Goal: Communication & Community: Answer question/provide support

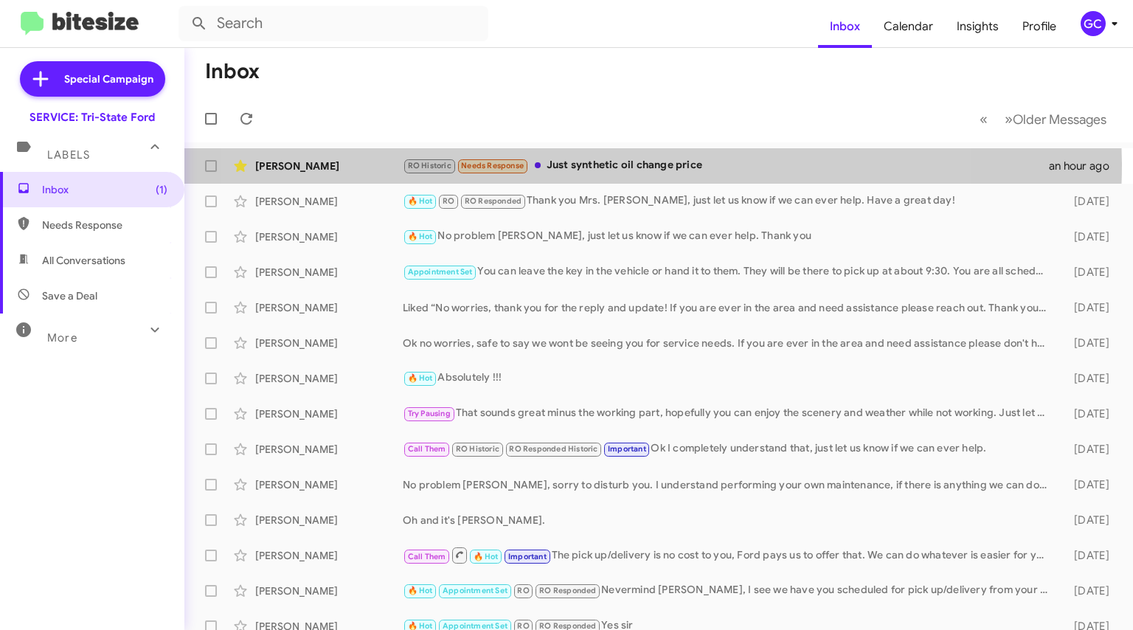
click at [577, 164] on div "RO Historic Needs Response Just synthetic oil change price" at bounding box center [726, 165] width 646 height 17
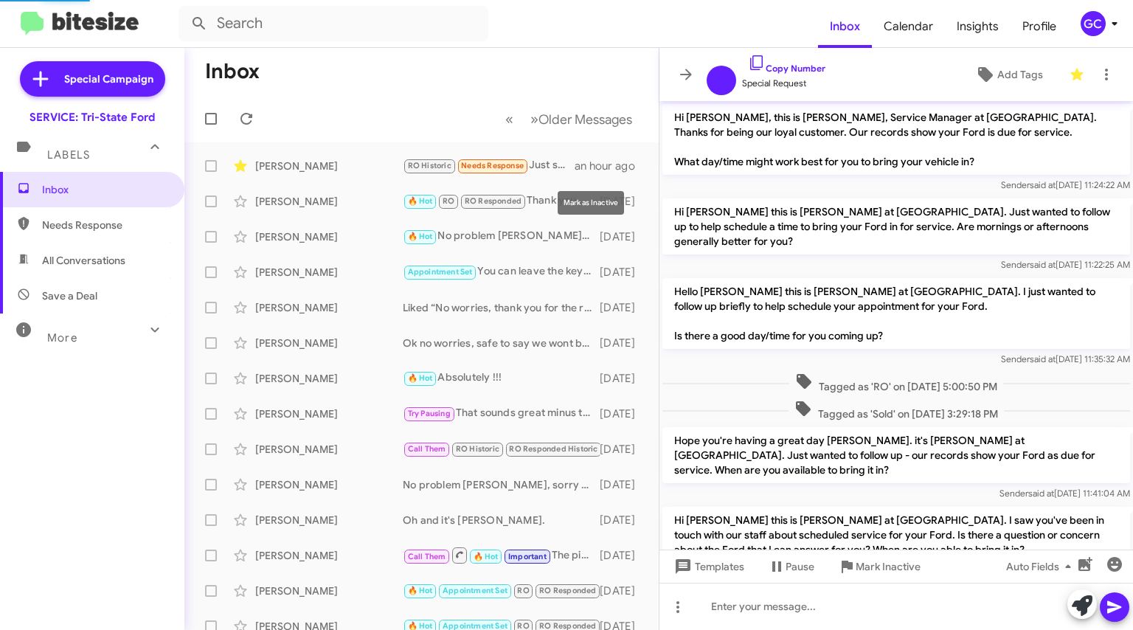
scroll to position [976, 0]
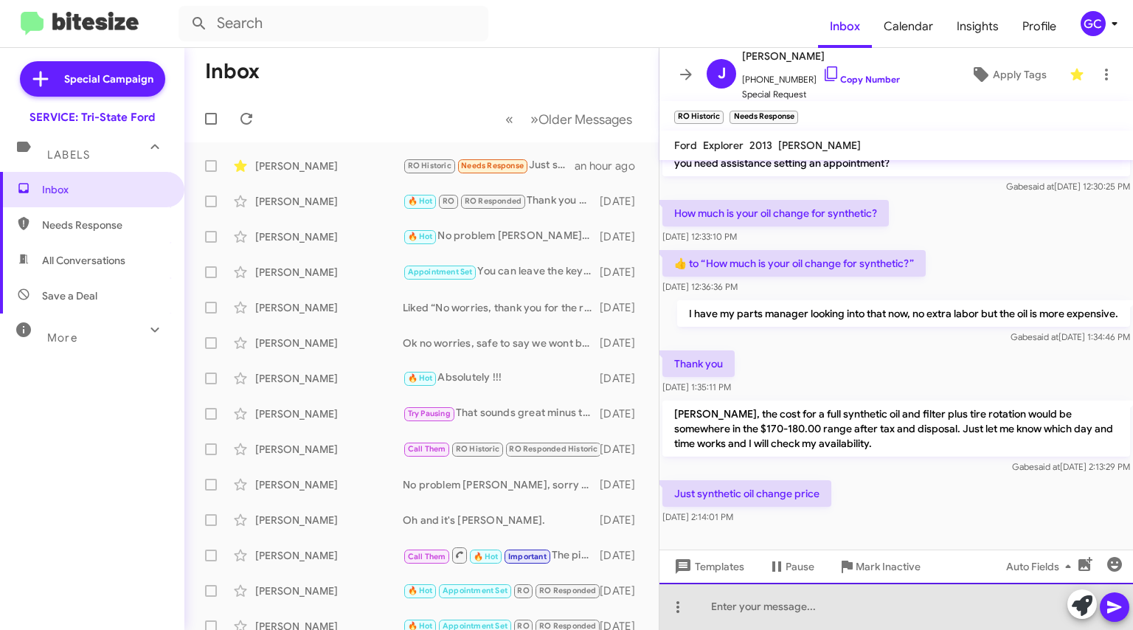
click at [789, 603] on div at bounding box center [895, 606] width 473 height 47
click at [771, 596] on div at bounding box center [895, 606] width 473 height 47
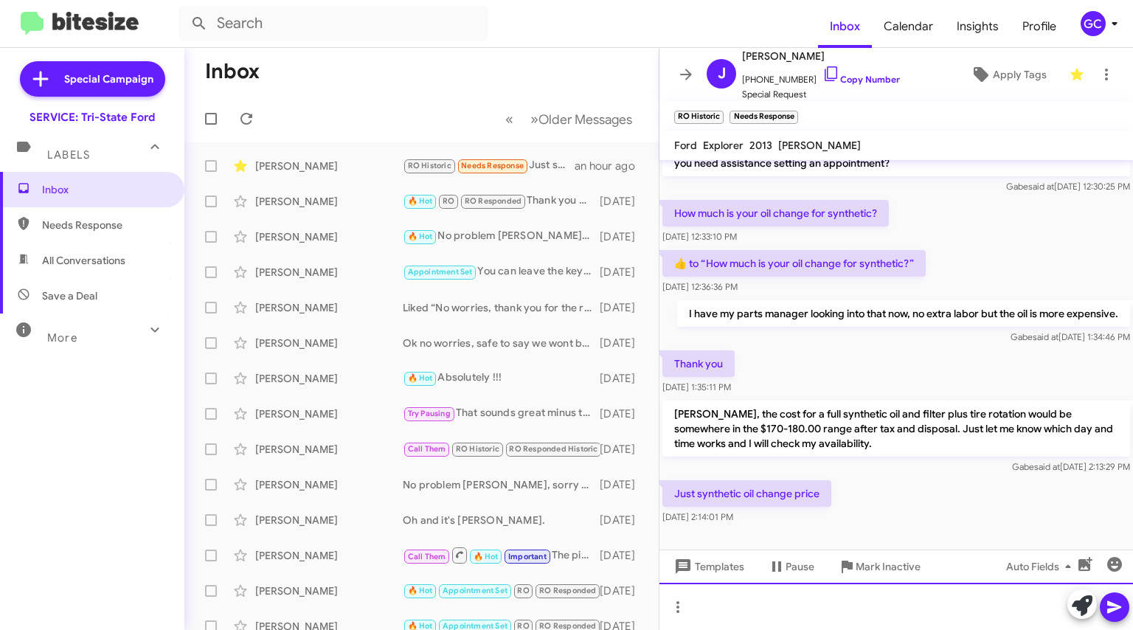
click at [811, 608] on div at bounding box center [895, 606] width 473 height 47
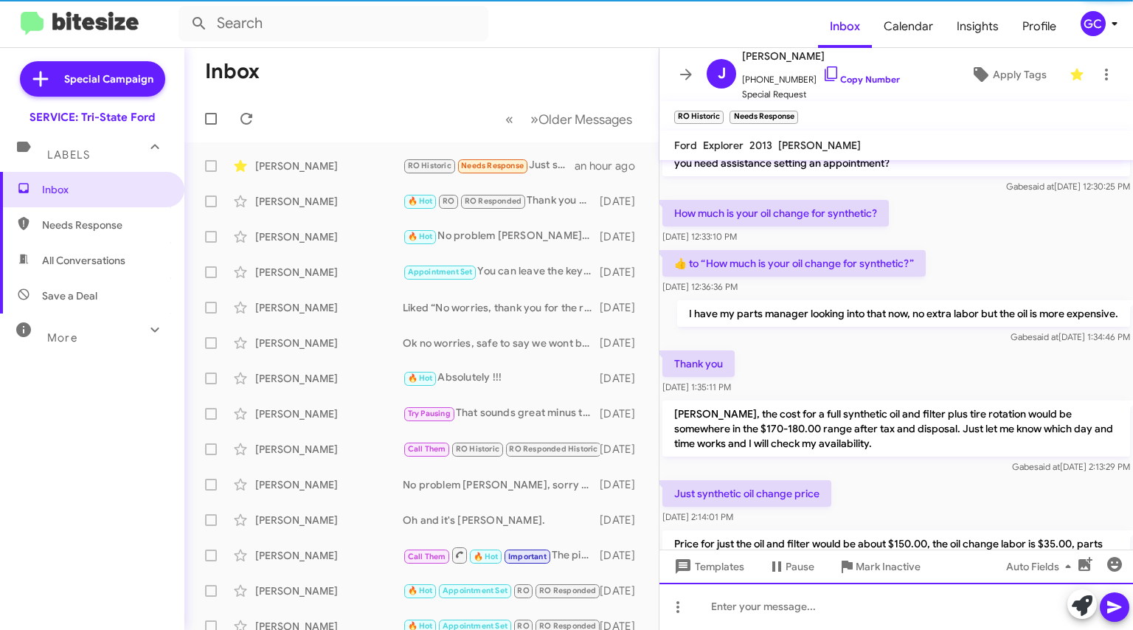
scroll to position [0, 0]
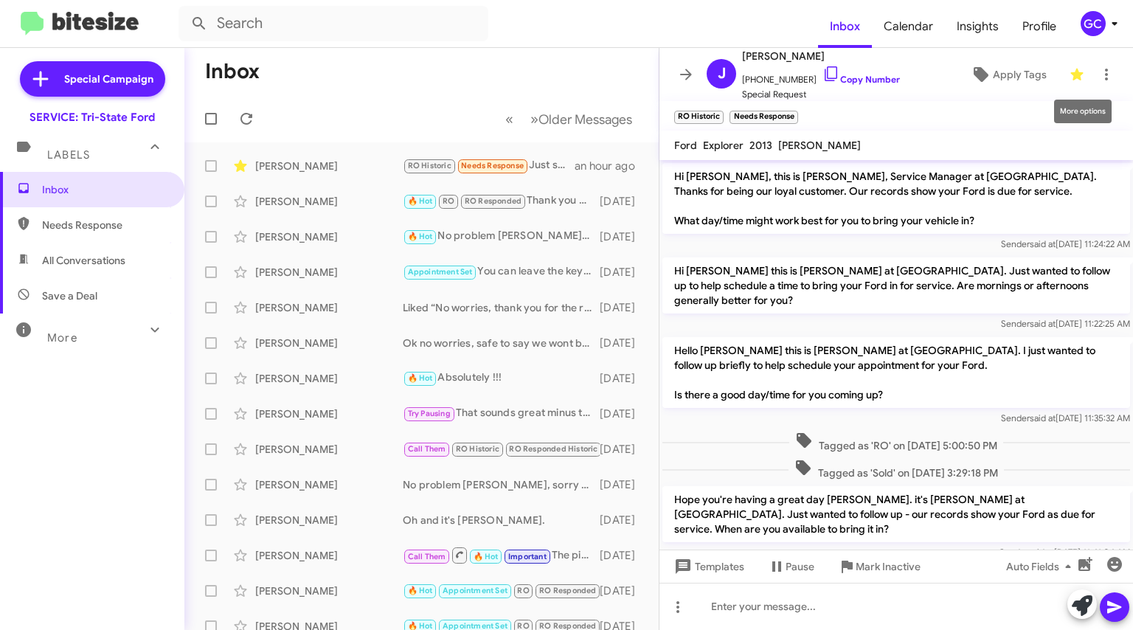
click at [1104, 74] on span at bounding box center [1105, 75] width 29 height 18
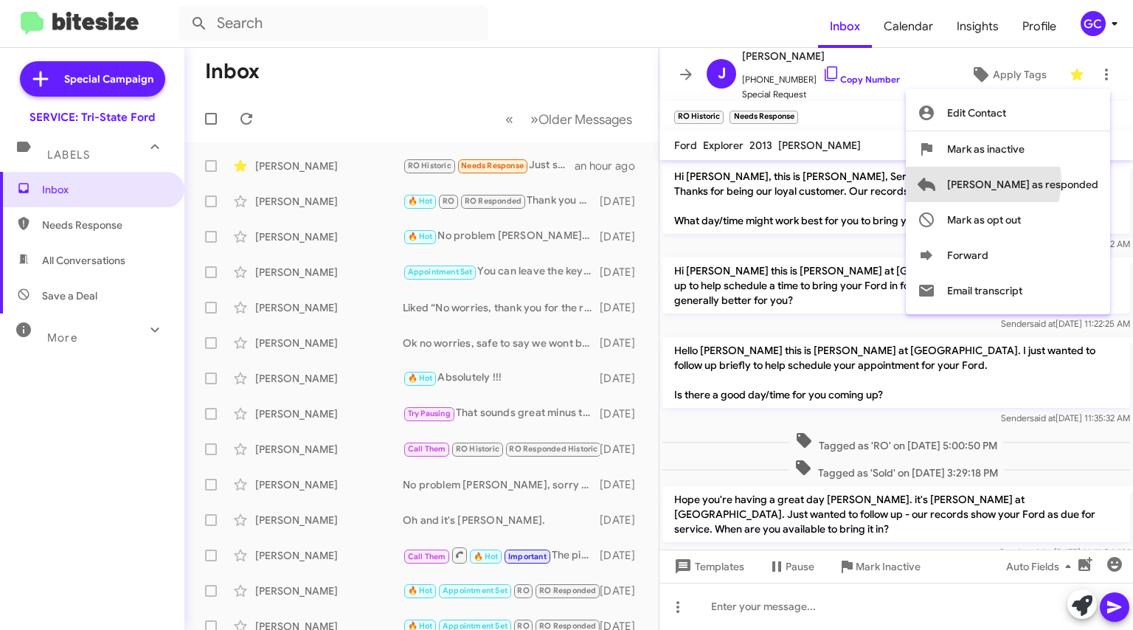
click at [1041, 181] on span "[PERSON_NAME] as responded" at bounding box center [1022, 184] width 151 height 35
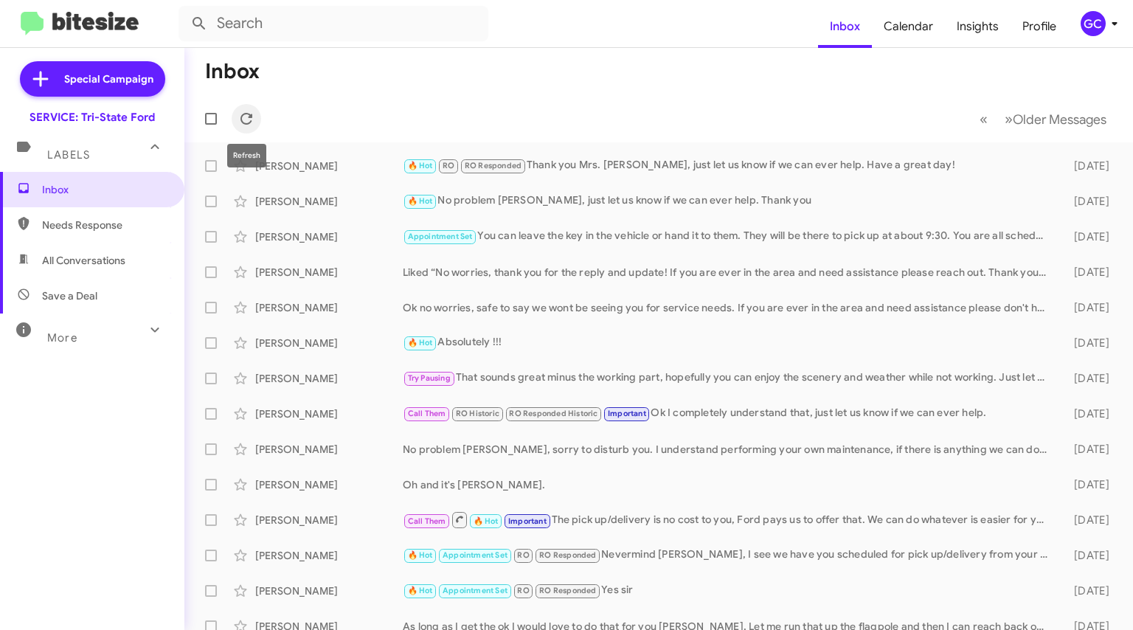
click at [242, 113] on icon at bounding box center [246, 119] width 18 height 18
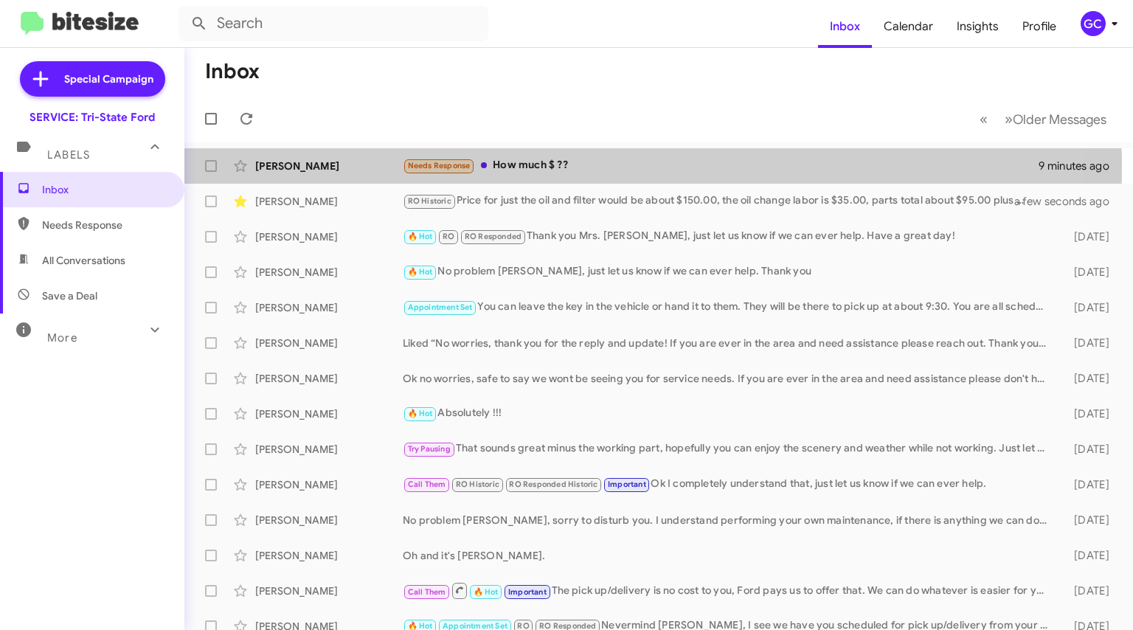
click at [540, 167] on div "Needs Response How much $ ??" at bounding box center [721, 165] width 636 height 17
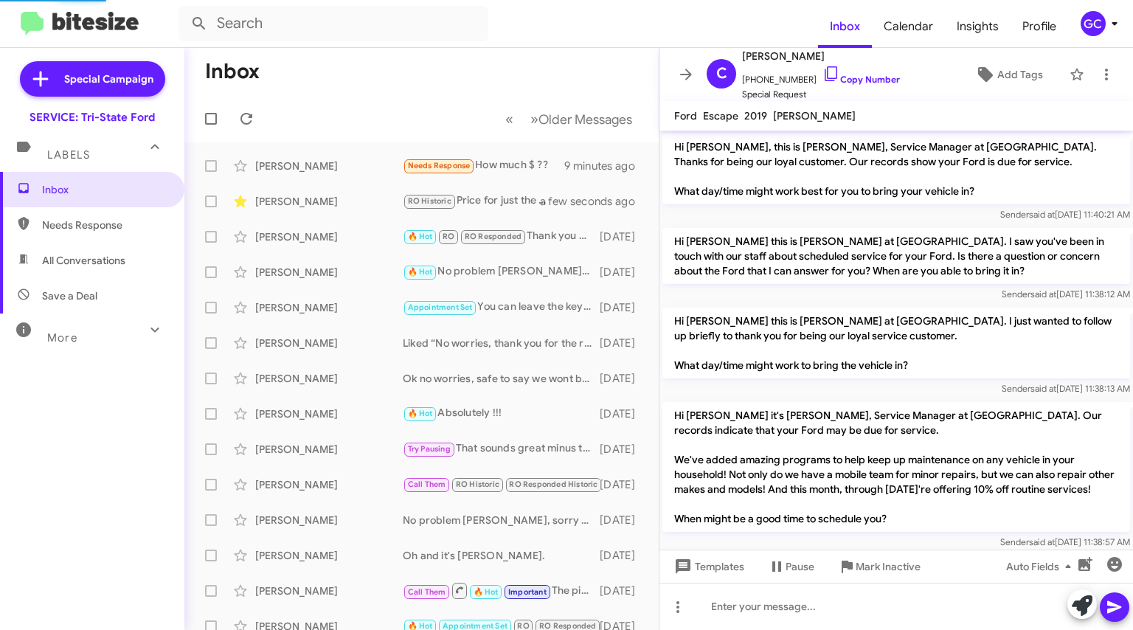
scroll to position [258, 0]
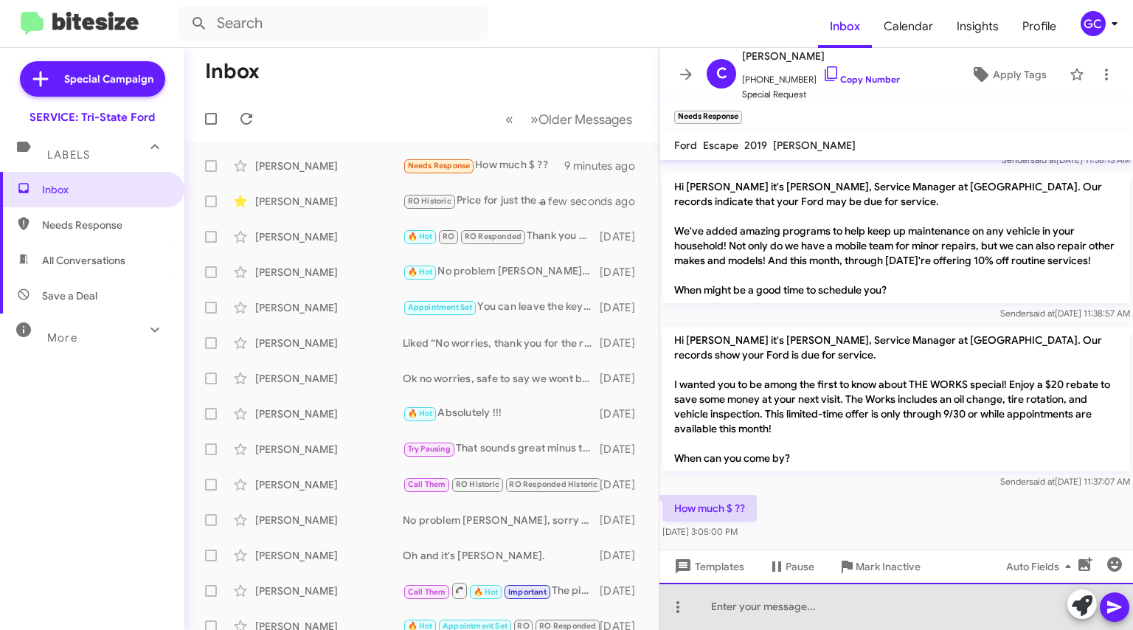
click at [1020, 612] on div at bounding box center [895, 606] width 473 height 47
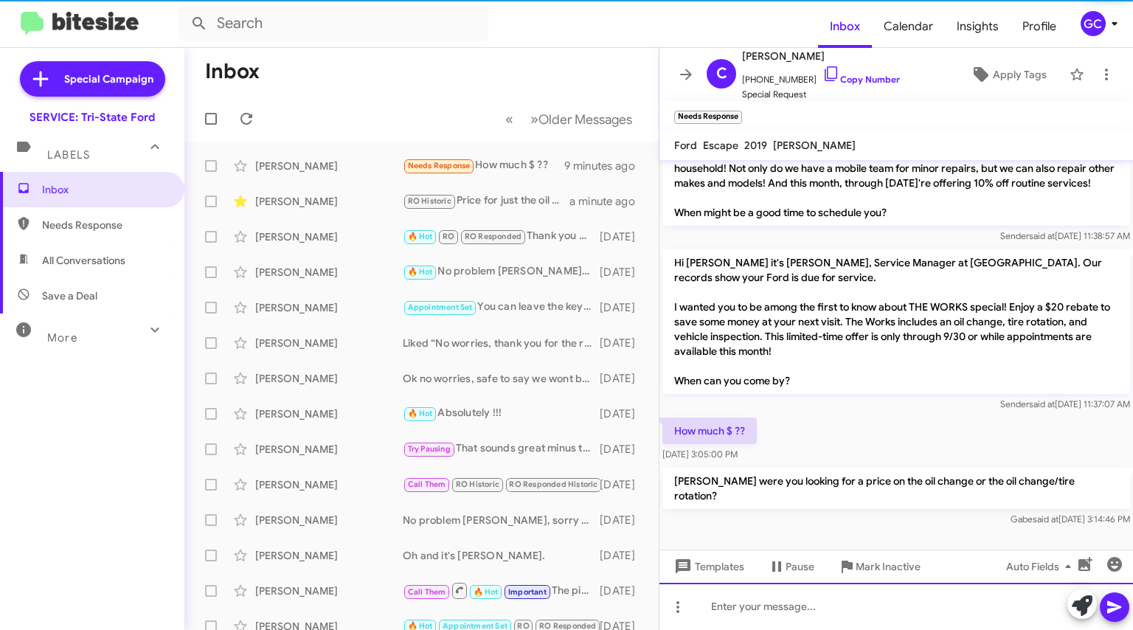
scroll to position [341, 0]
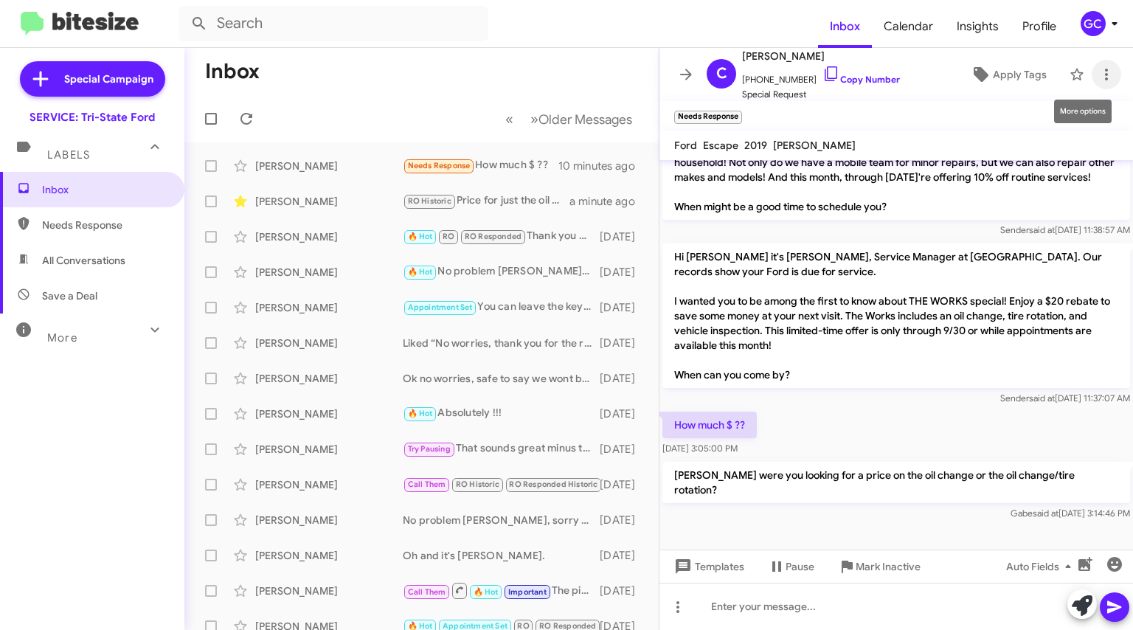
click at [1097, 77] on icon at bounding box center [1106, 75] width 18 height 18
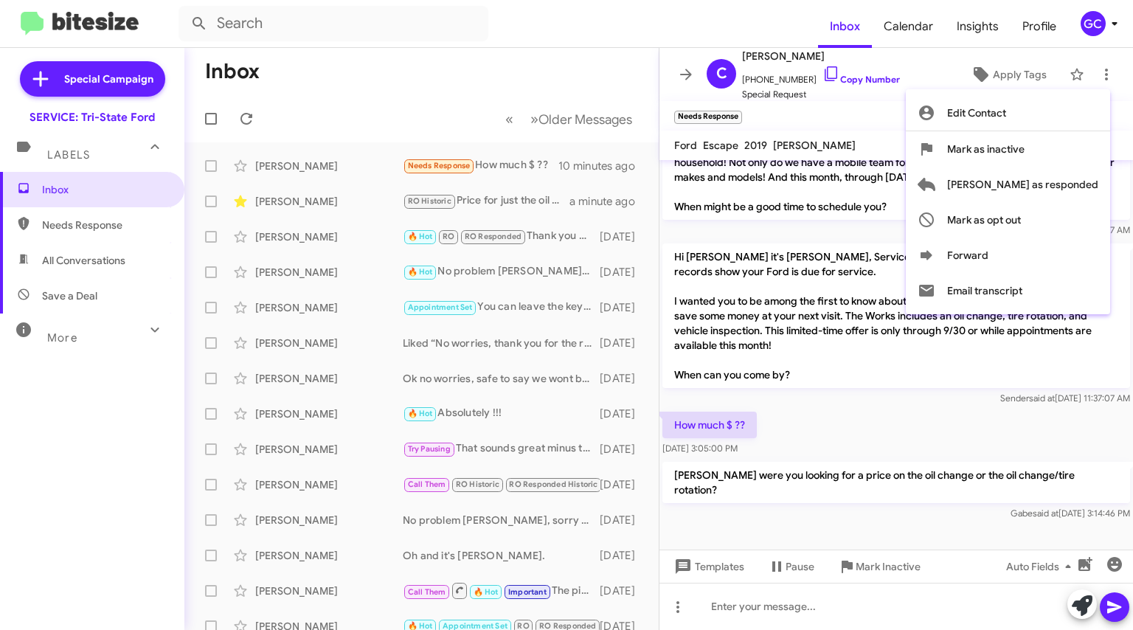
click at [1020, 189] on span "[PERSON_NAME] as responded" at bounding box center [1022, 184] width 151 height 35
